Goal: Information Seeking & Learning: Learn about a topic

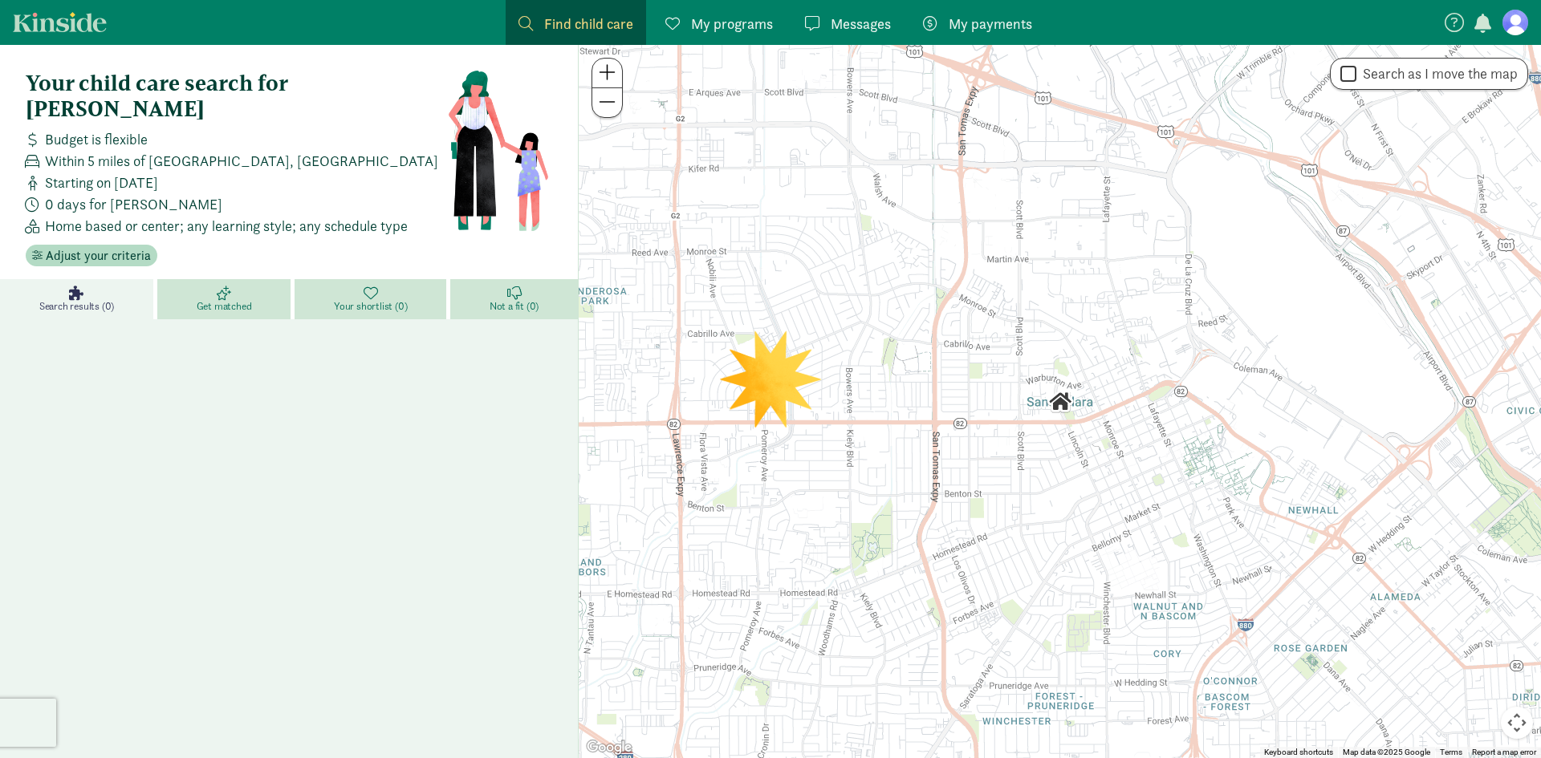
click at [106, 300] on span "Search results (0)" at bounding box center [76, 306] width 75 height 13
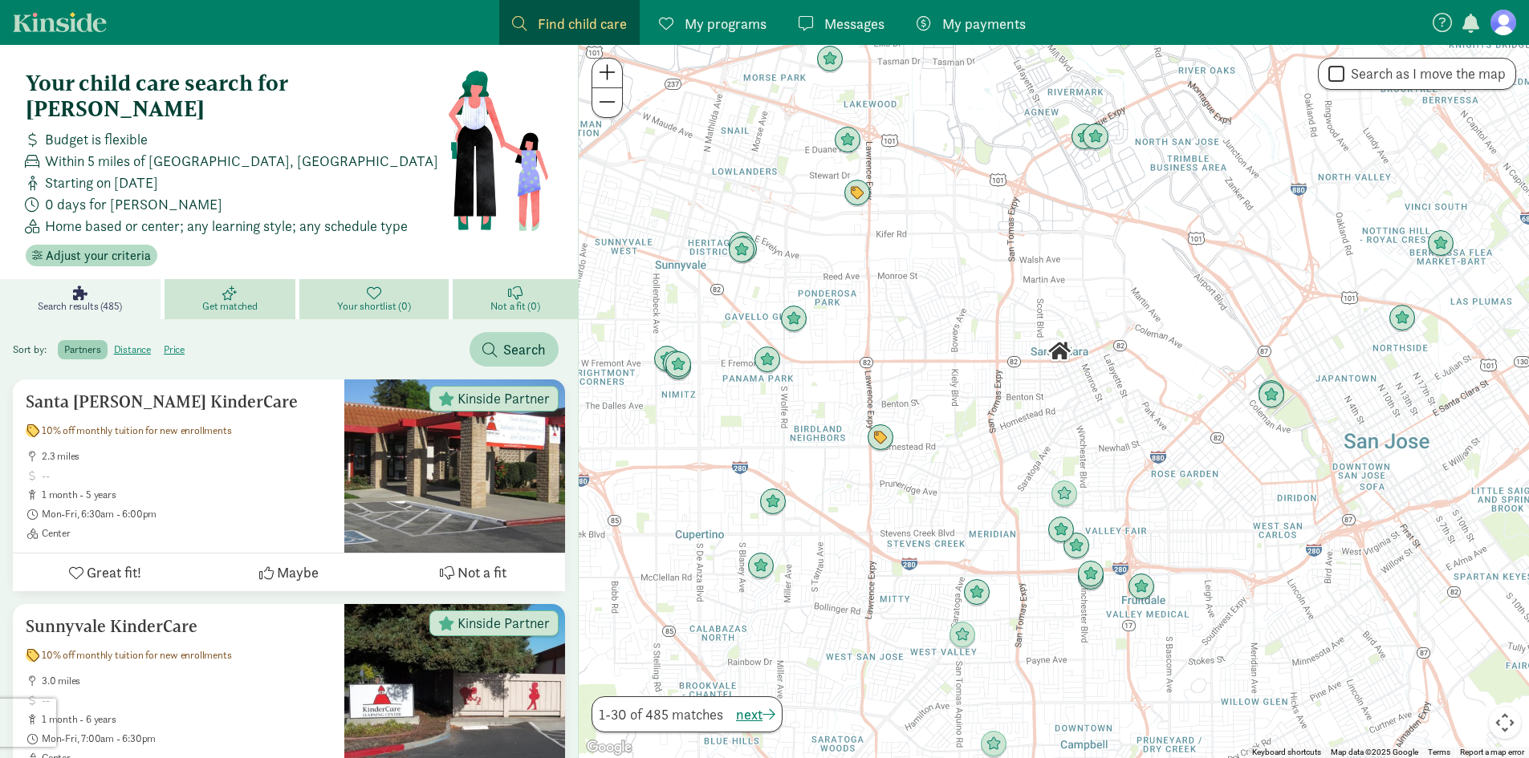
drag, startPoint x: 766, startPoint y: 421, endPoint x: 746, endPoint y: 356, distance: 68.3
click at [746, 356] on div at bounding box center [1054, 402] width 950 height 714
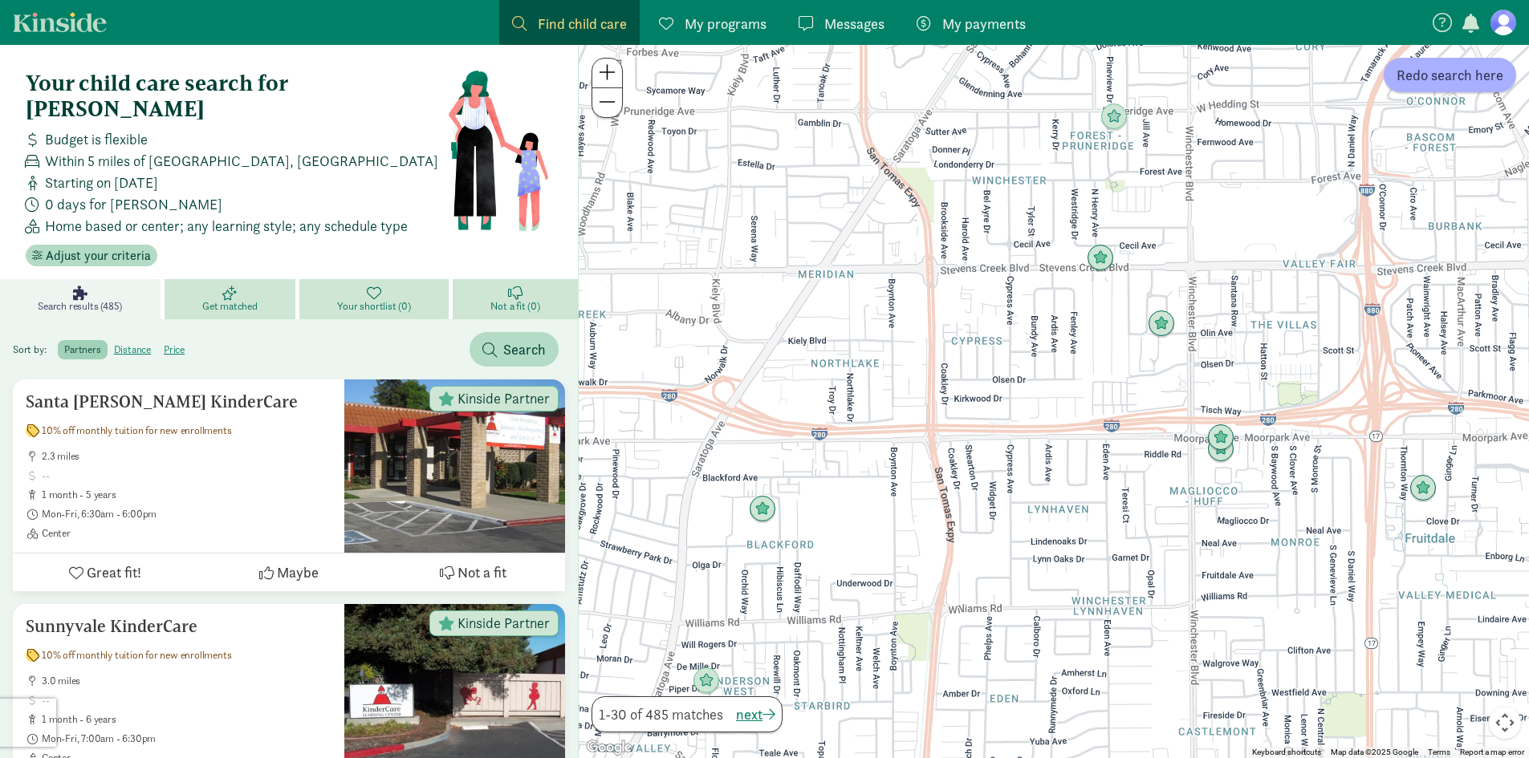
click at [1234, 552] on div at bounding box center [1054, 402] width 950 height 714
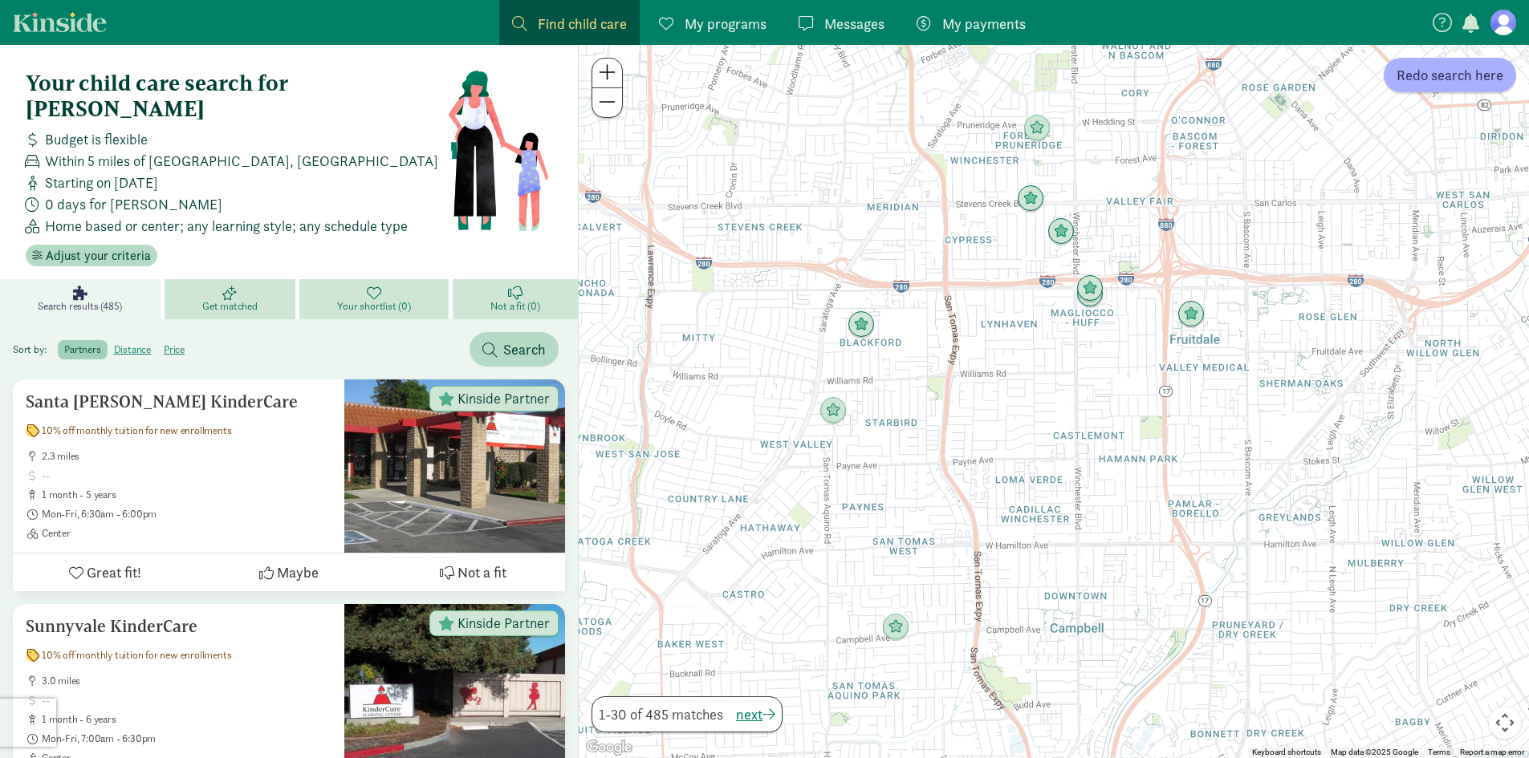
drag, startPoint x: 831, startPoint y: 626, endPoint x: 863, endPoint y: 471, distance: 158.2
click at [863, 471] on div at bounding box center [1054, 402] width 950 height 714
click at [899, 621] on img "Click to see details" at bounding box center [895, 627] width 30 height 30
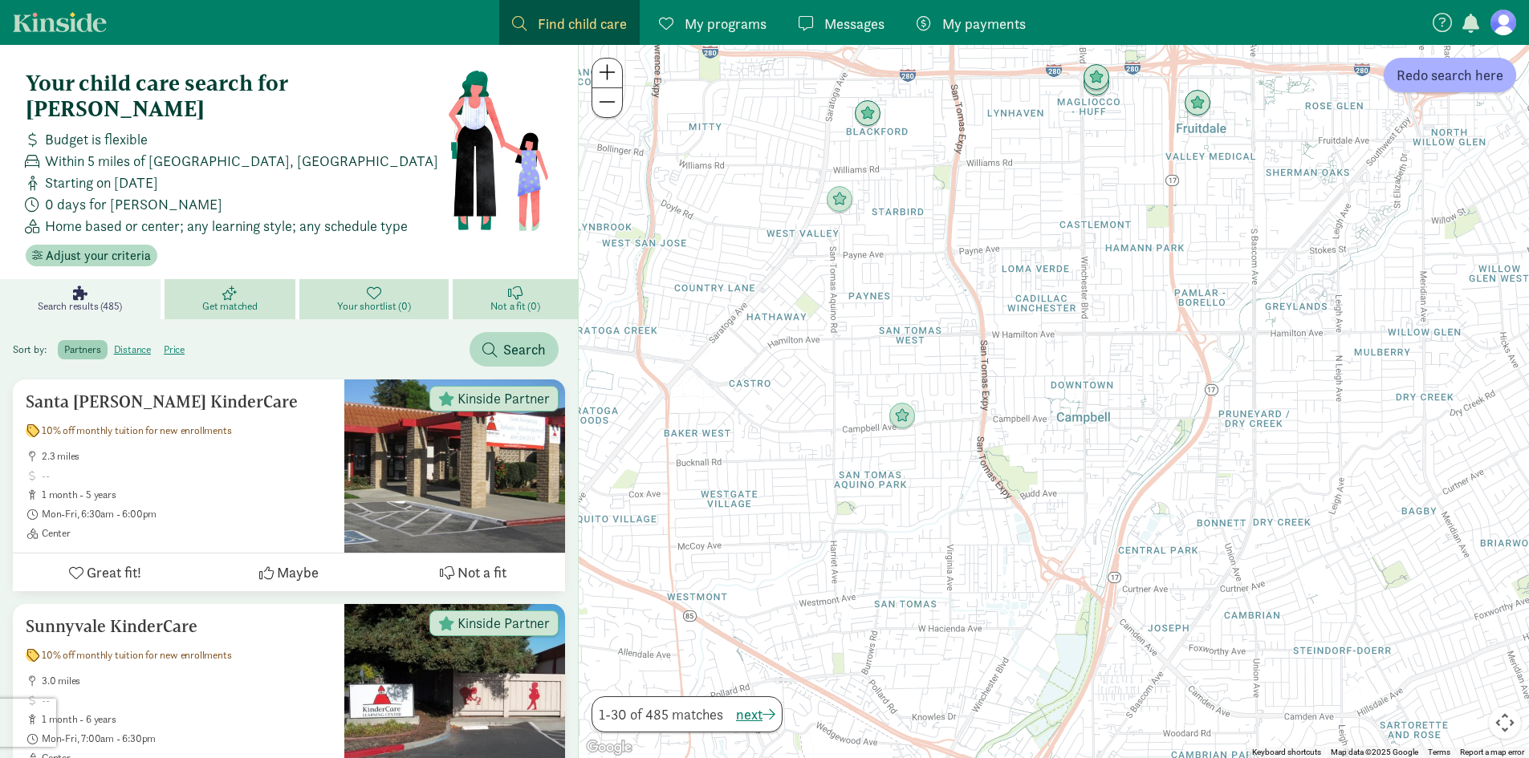
drag, startPoint x: 925, startPoint y: 677, endPoint x: 932, endPoint y: 464, distance: 212.8
click at [932, 464] on div "To navigate, press the arrow keys." at bounding box center [1054, 402] width 950 height 714
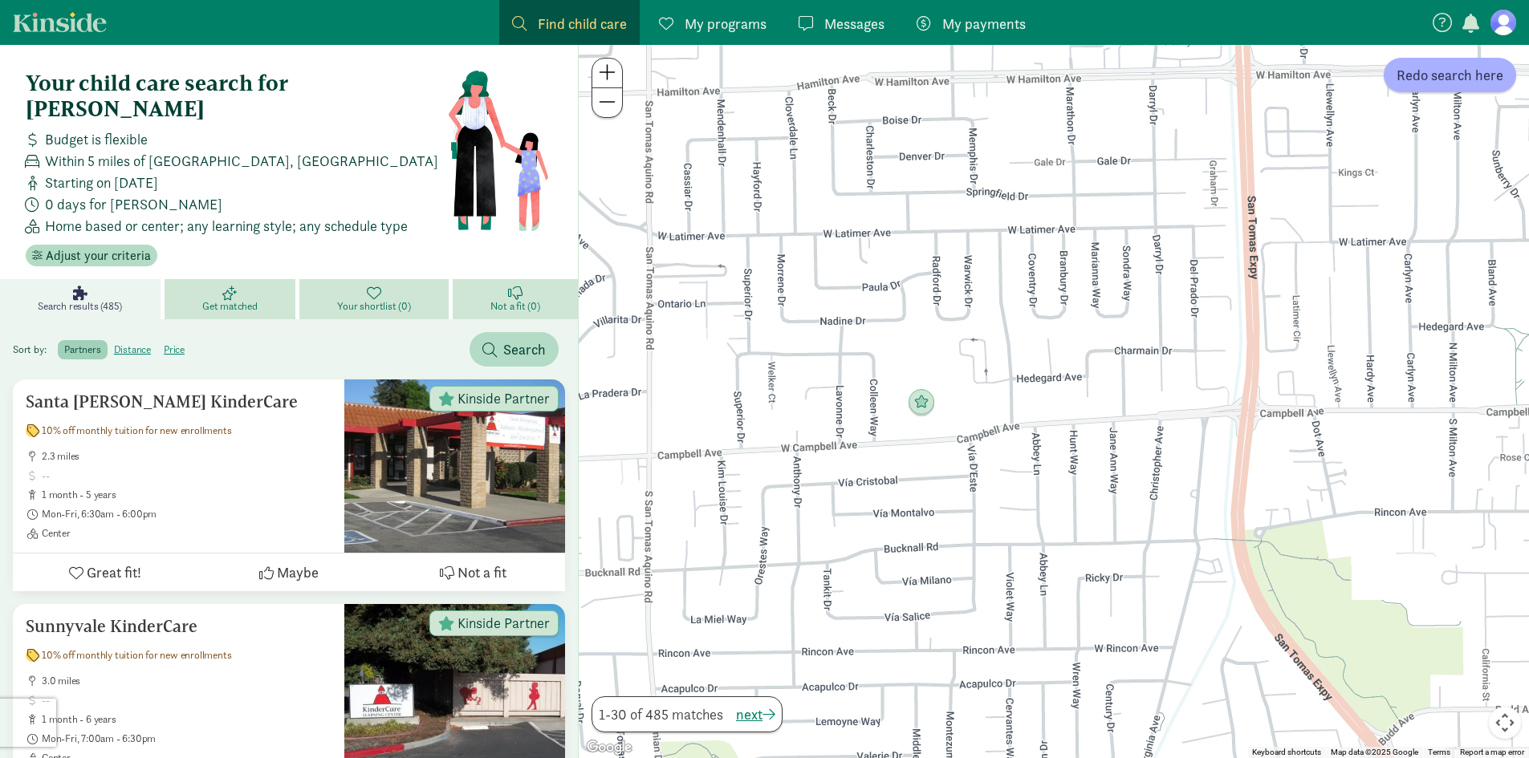
drag, startPoint x: 1067, startPoint y: 626, endPoint x: 1053, endPoint y: 487, distance: 139.5
click at [1053, 487] on div at bounding box center [1054, 402] width 950 height 714
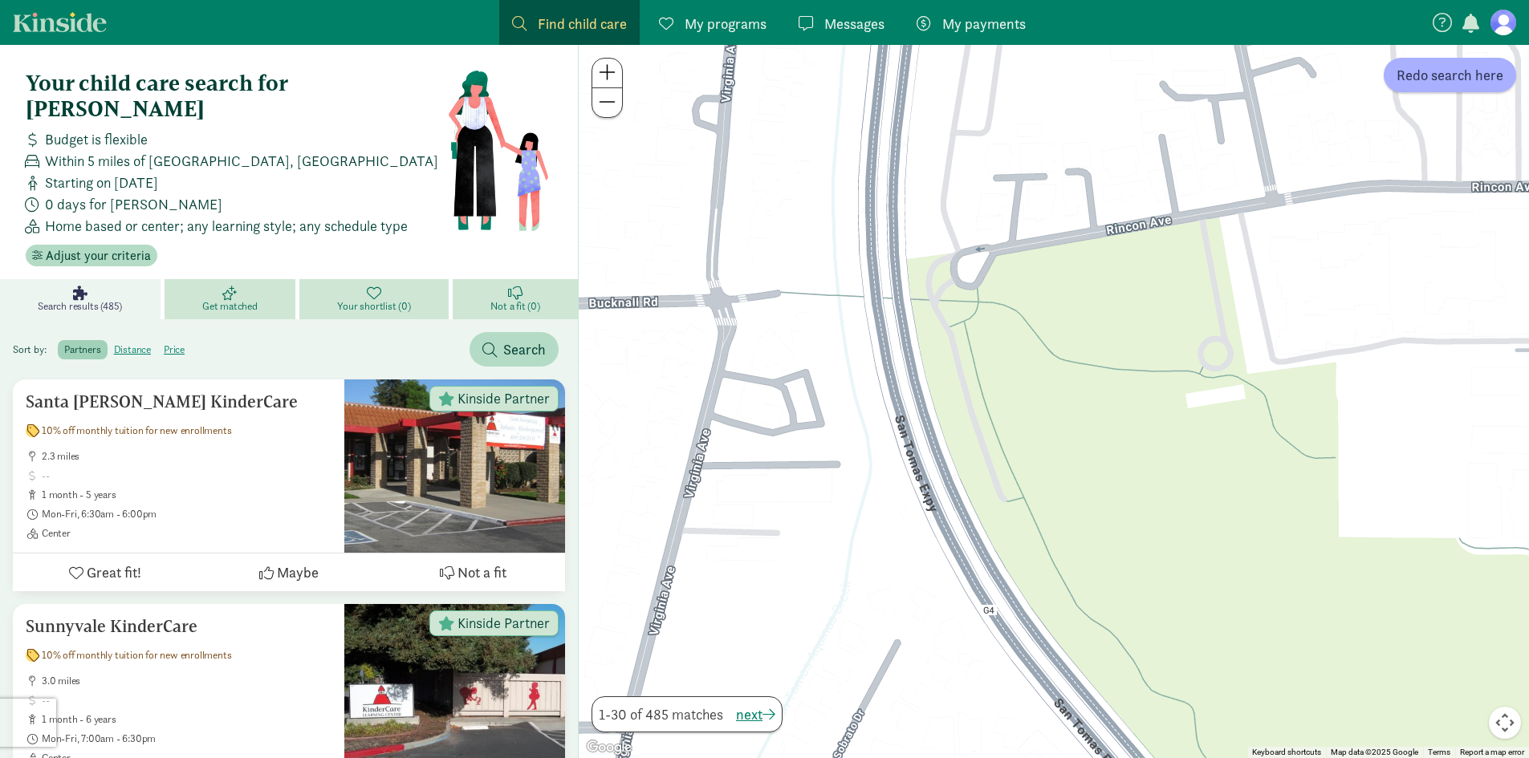
drag, startPoint x: 1260, startPoint y: 608, endPoint x: 1135, endPoint y: 425, distance: 221.7
click at [1135, 425] on div at bounding box center [1054, 402] width 950 height 714
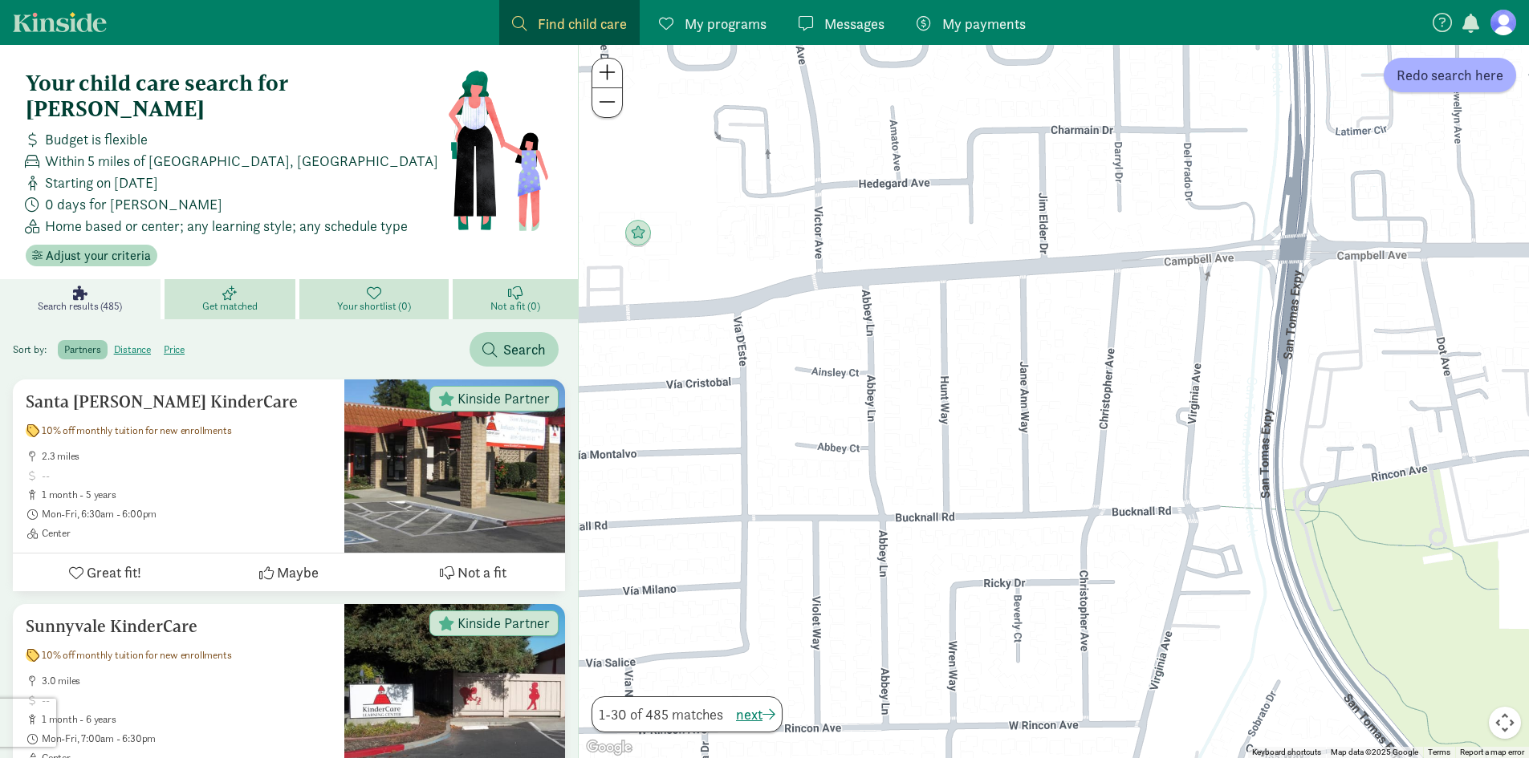
drag, startPoint x: 860, startPoint y: 365, endPoint x: 1122, endPoint y: 512, distance: 300.8
click at [1122, 512] on div at bounding box center [1054, 402] width 950 height 714
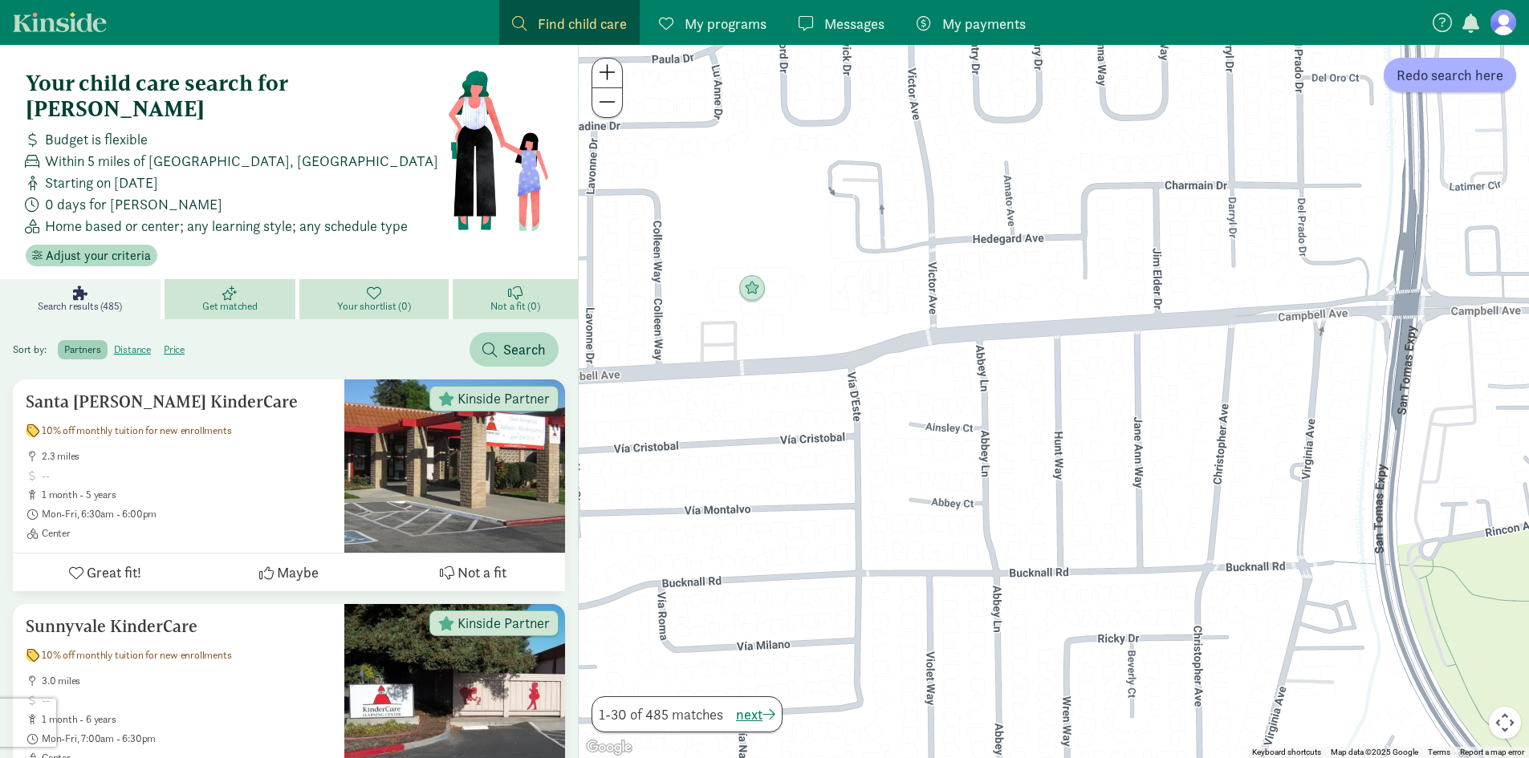
drag, startPoint x: 699, startPoint y: 253, endPoint x: 818, endPoint y: 309, distance: 131.4
click at [818, 309] on div at bounding box center [1054, 402] width 950 height 714
click at [745, 291] on img "Click to see details" at bounding box center [752, 289] width 30 height 30
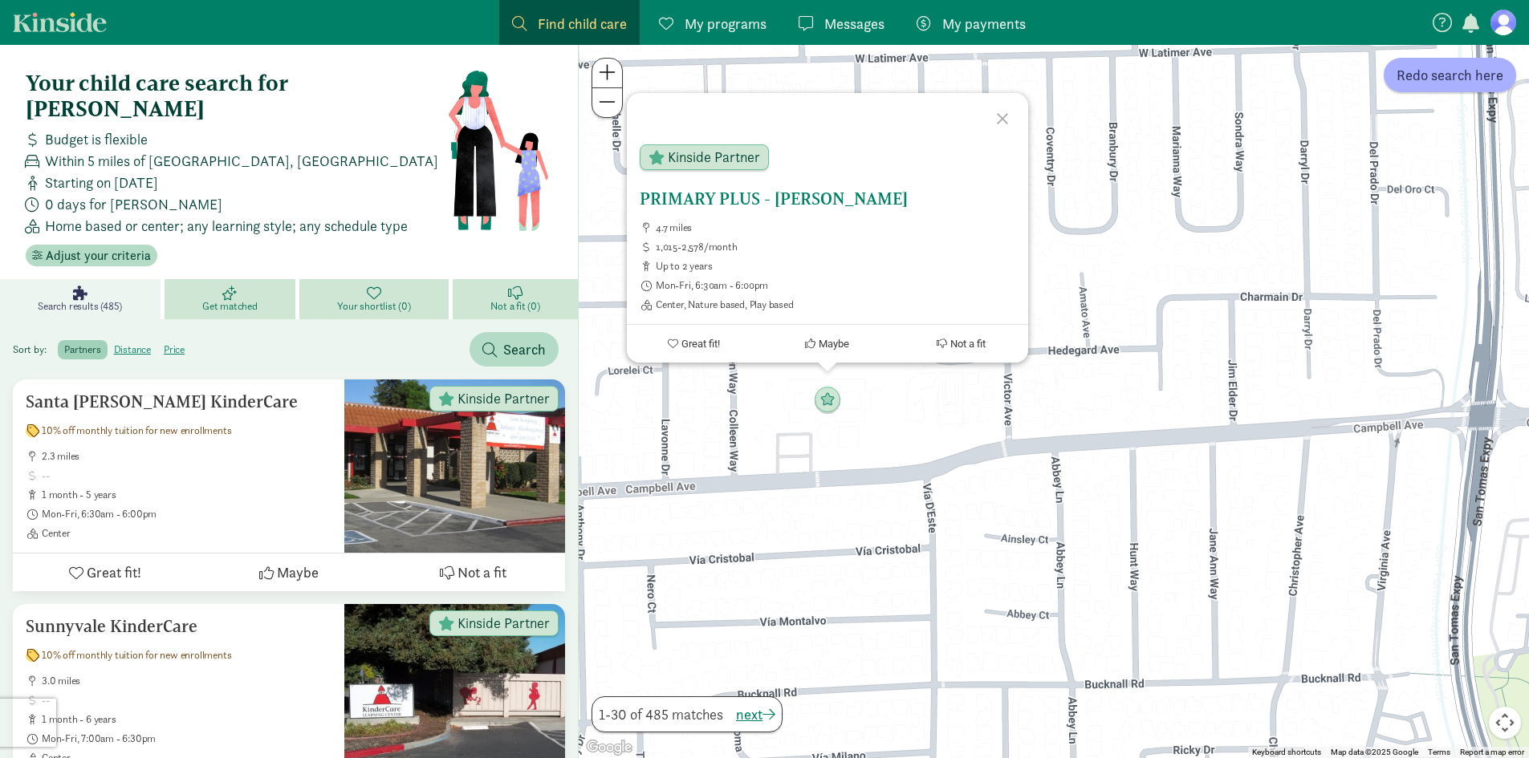
click at [720, 196] on h5 "PRIMARY PLUS - [PERSON_NAME]" at bounding box center [828, 198] width 376 height 19
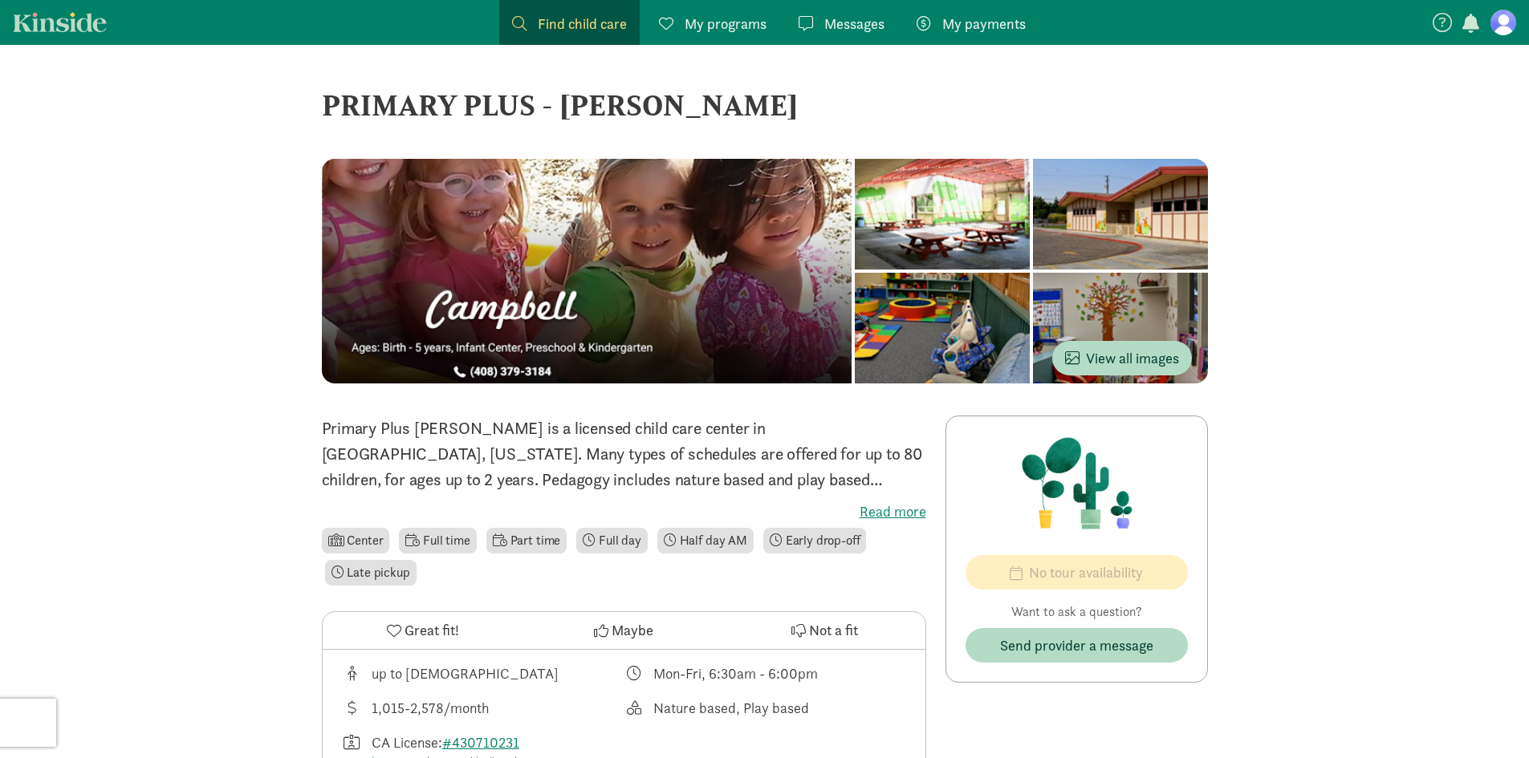
click at [579, 30] on span "Find child care" at bounding box center [582, 24] width 89 height 22
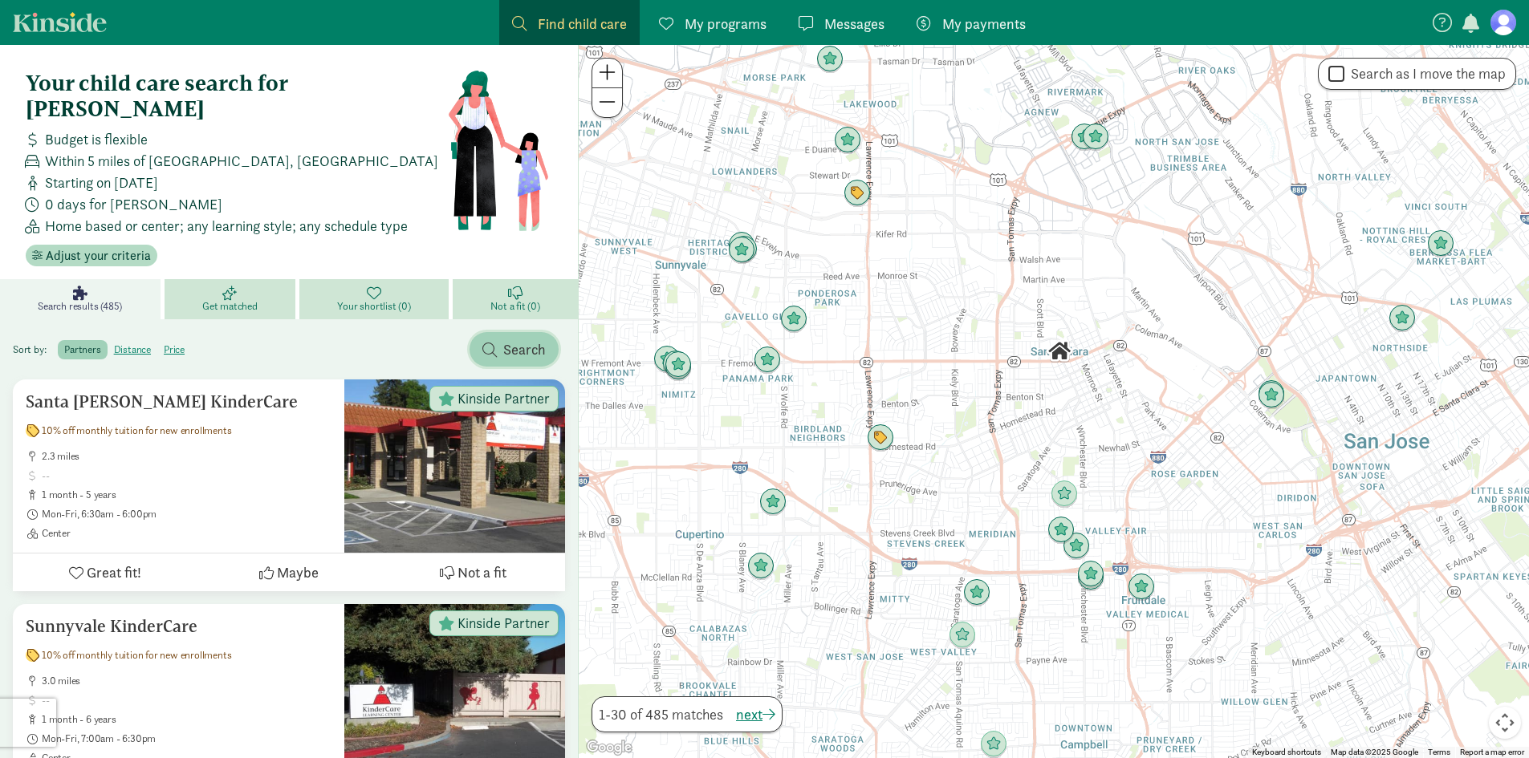
click at [515, 339] on span "Search" at bounding box center [524, 350] width 43 height 22
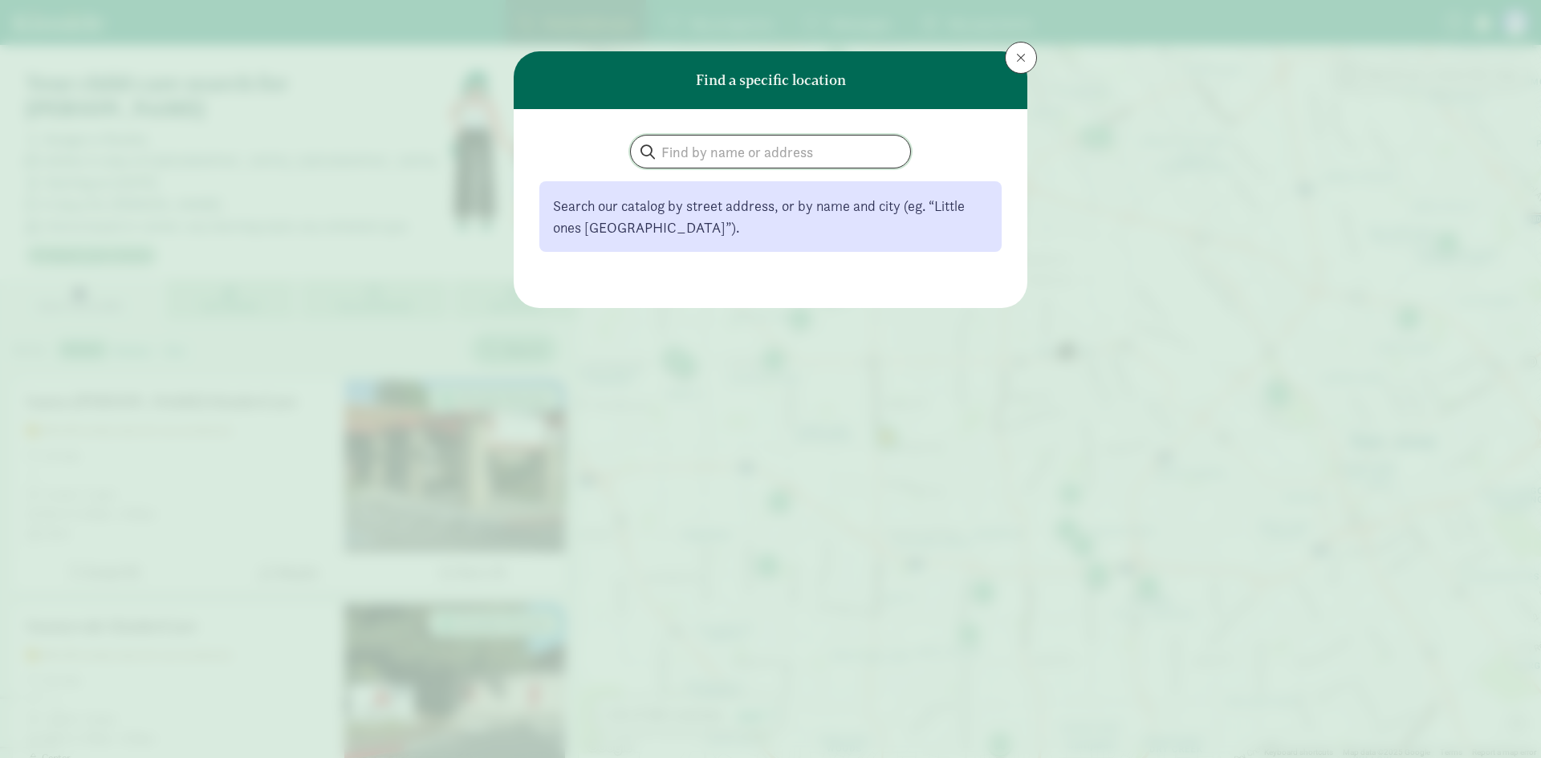
click at [714, 151] on input "search" at bounding box center [770, 152] width 279 height 32
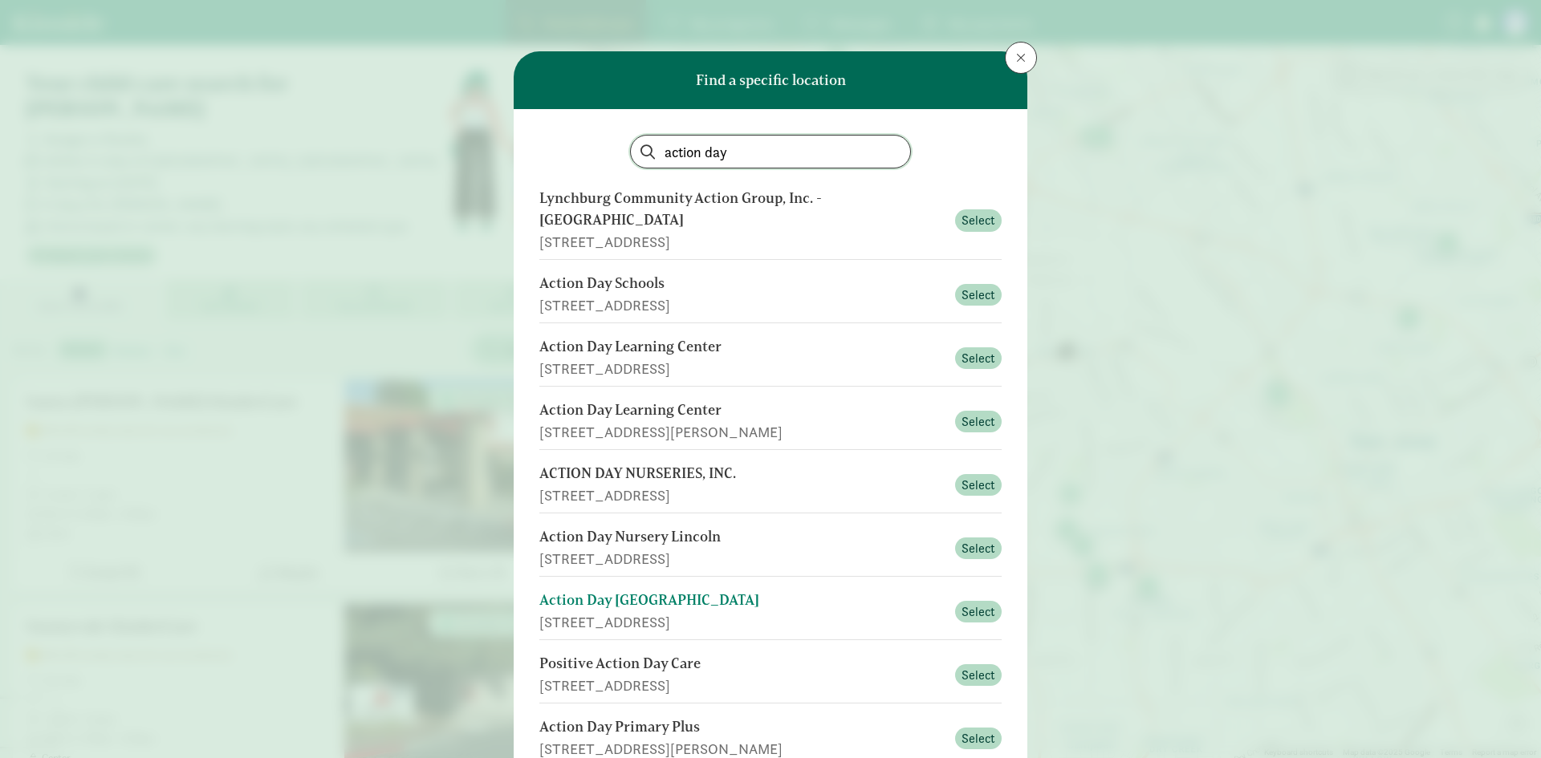
type input "action day"
click at [682, 590] on div "Action Day [GEOGRAPHIC_DATA]" at bounding box center [742, 601] width 406 height 22
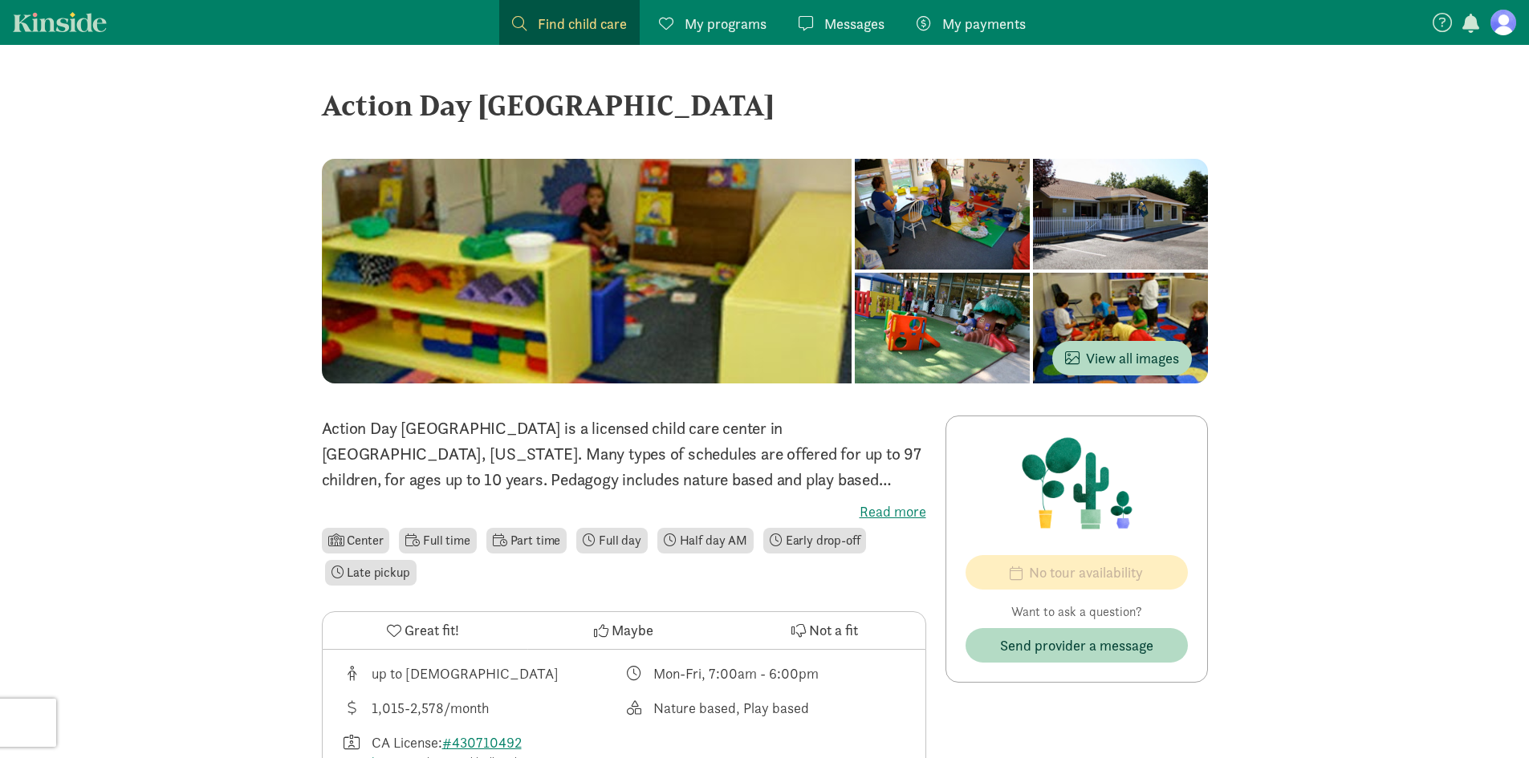
click at [899, 510] on label "Read more" at bounding box center [624, 511] width 604 height 19
click at [0, 0] on input "Read more" at bounding box center [0, 0] width 0 height 0
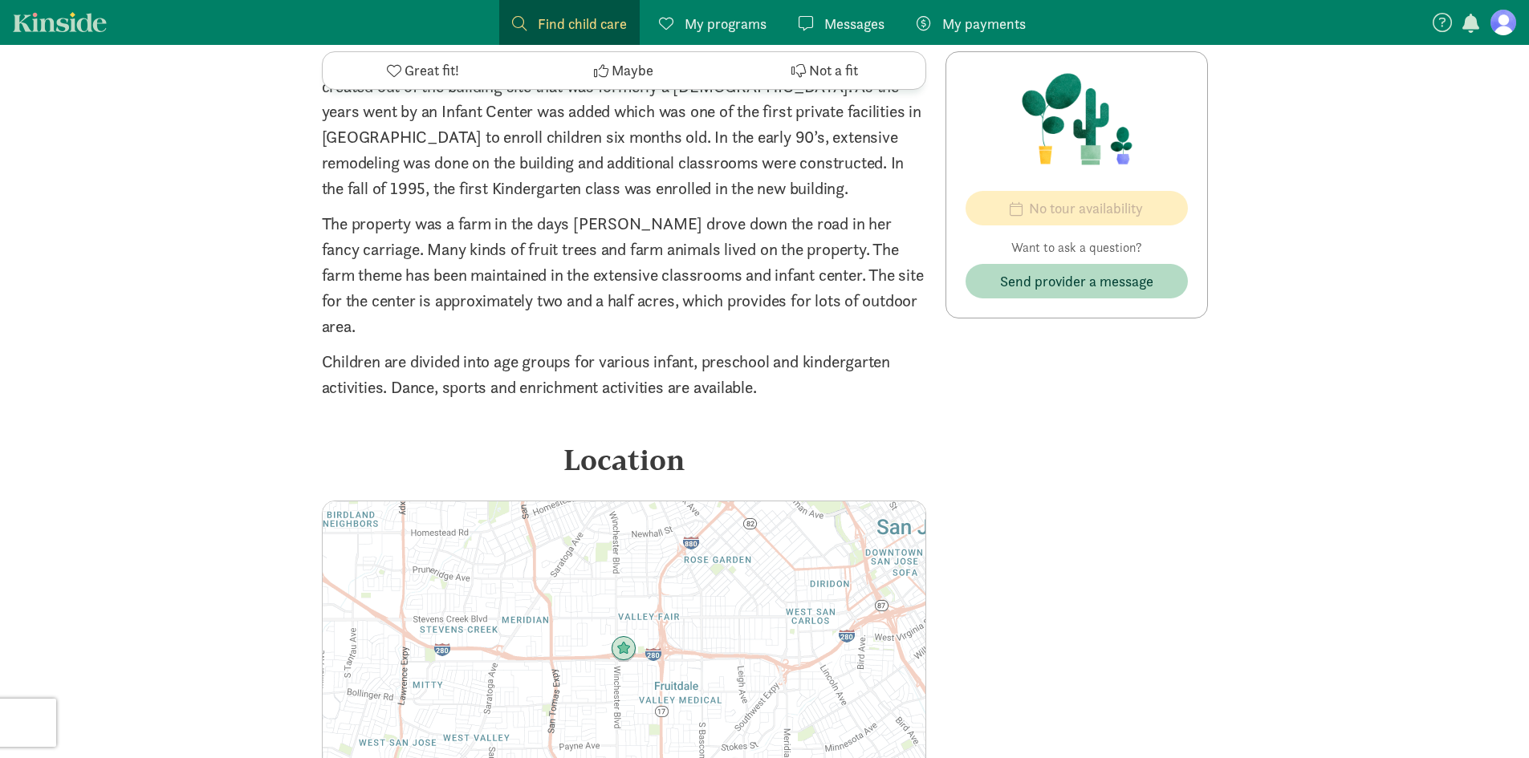
scroll to position [2145, 0]
